Goal: Information Seeking & Learning: Understand process/instructions

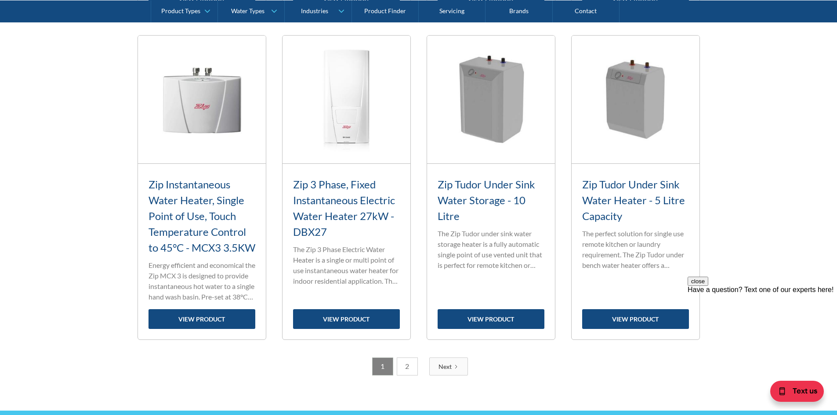
scroll to position [1319, 0]
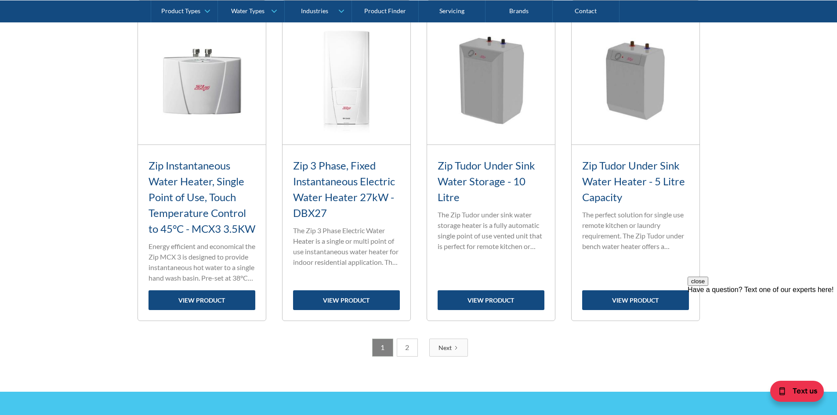
click at [399, 357] on link "2" at bounding box center [407, 348] width 21 height 18
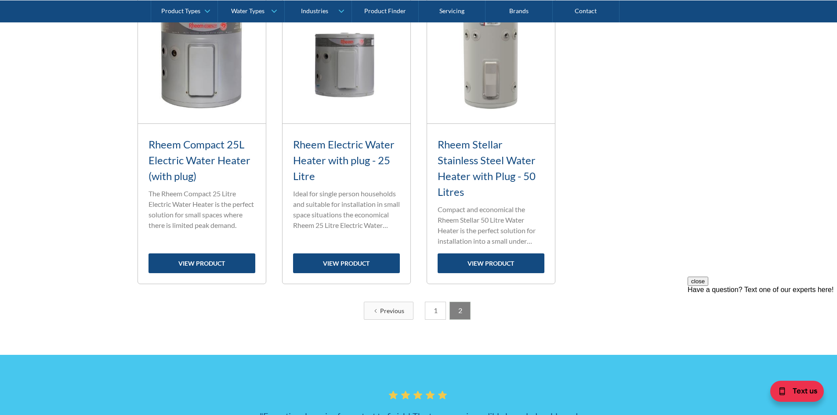
scroll to position [368, 0]
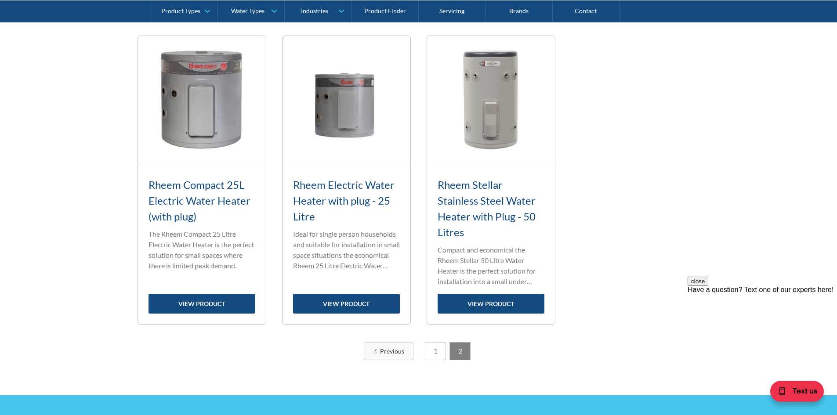
click at [434, 350] on link "1" at bounding box center [435, 351] width 21 height 18
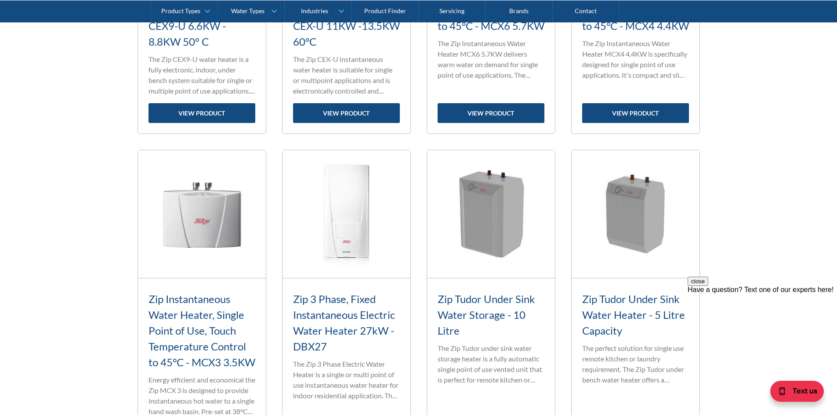
scroll to position [1292, 0]
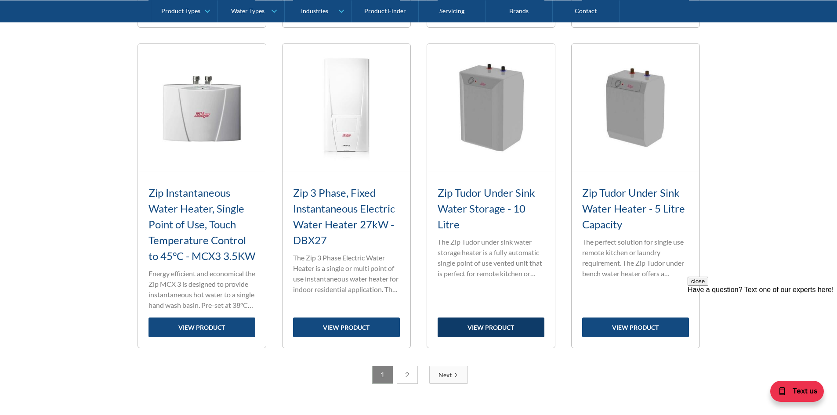
click at [491, 338] on link "view product" at bounding box center [491, 328] width 107 height 20
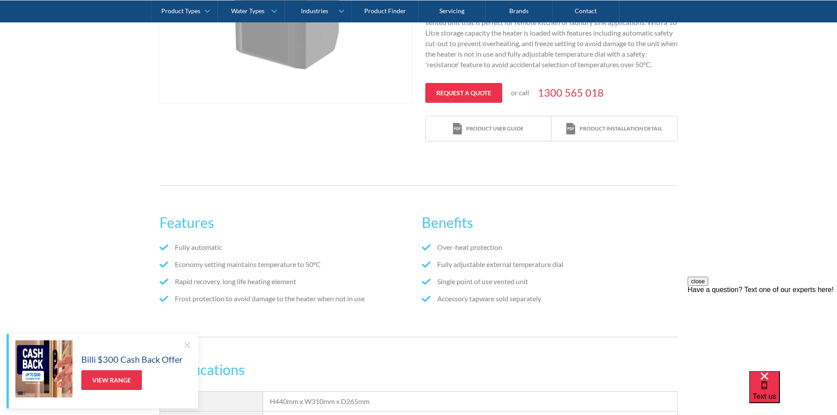
scroll to position [352, 0]
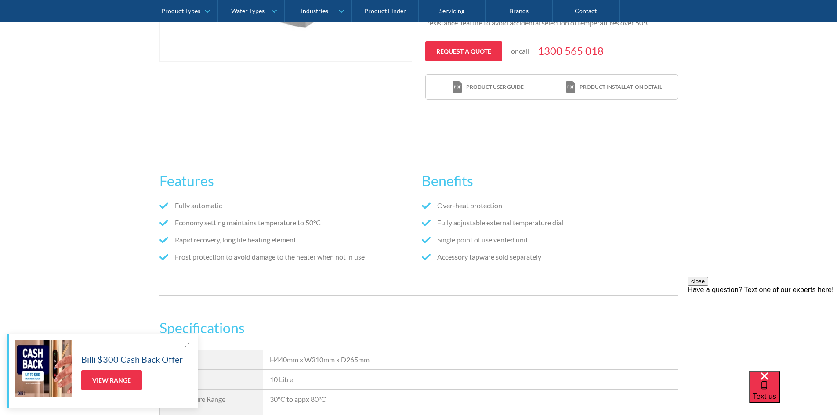
click at [186, 346] on div at bounding box center [187, 345] width 9 height 9
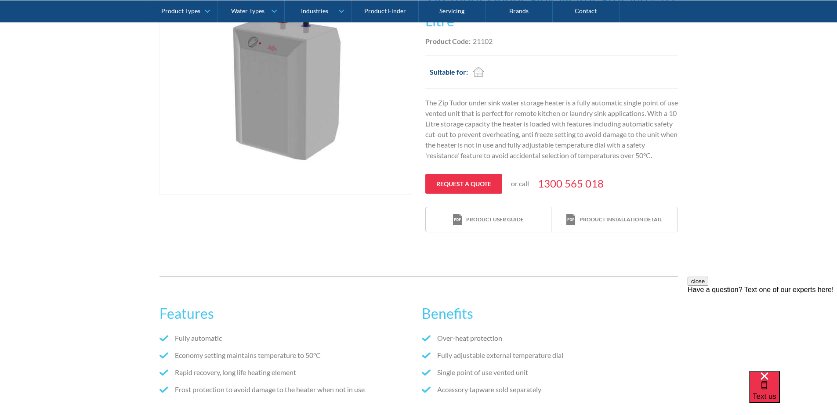
scroll to position [220, 0]
click at [483, 225] on div "Product user guide" at bounding box center [488, 219] width 71 height 12
click at [617, 223] on div "Product installation detail" at bounding box center [621, 219] width 83 height 8
